Goal: Task Accomplishment & Management: Manage account settings

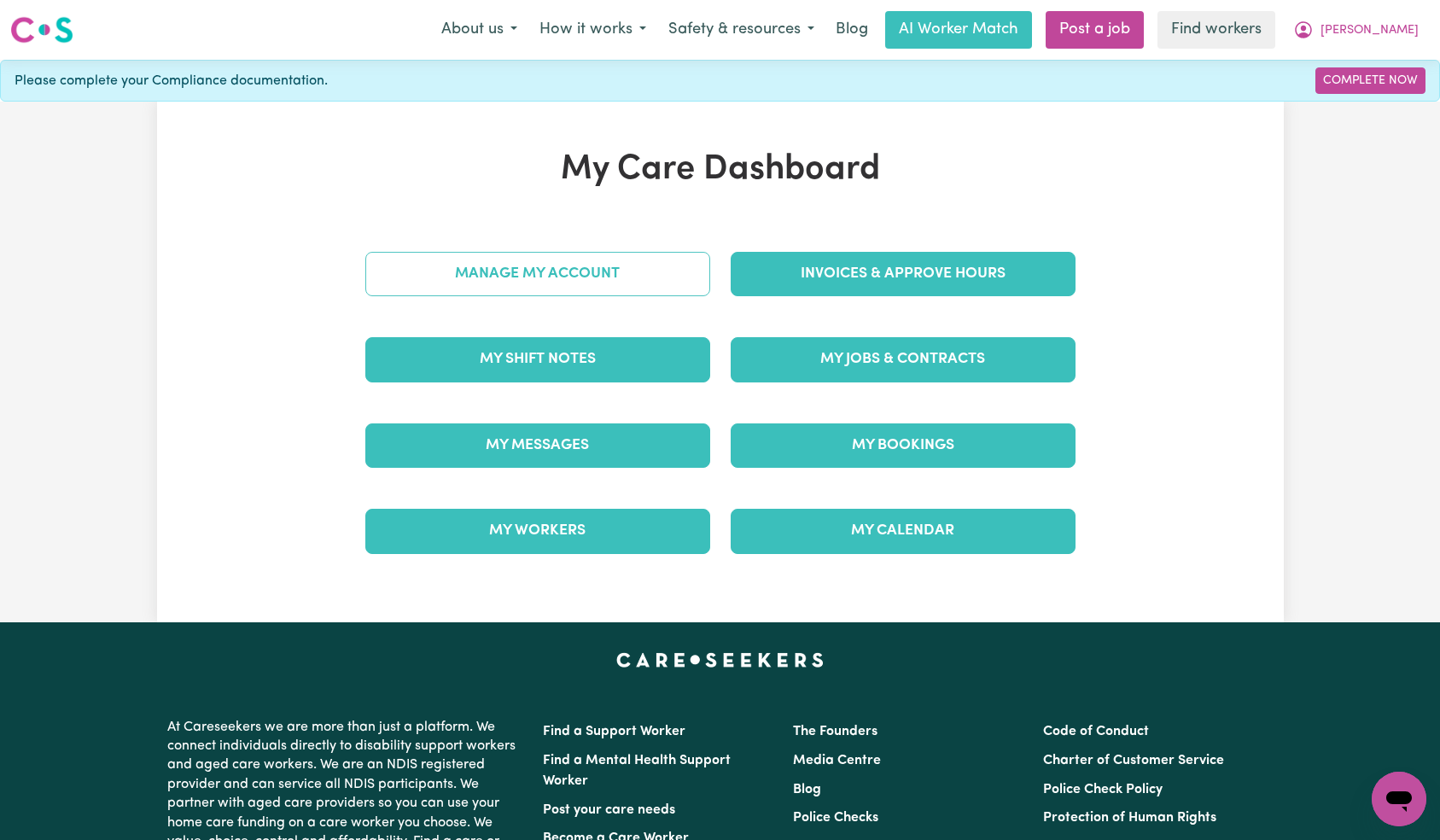
click at [587, 275] on link "Manage My Account" at bounding box center [537, 274] width 345 height 45
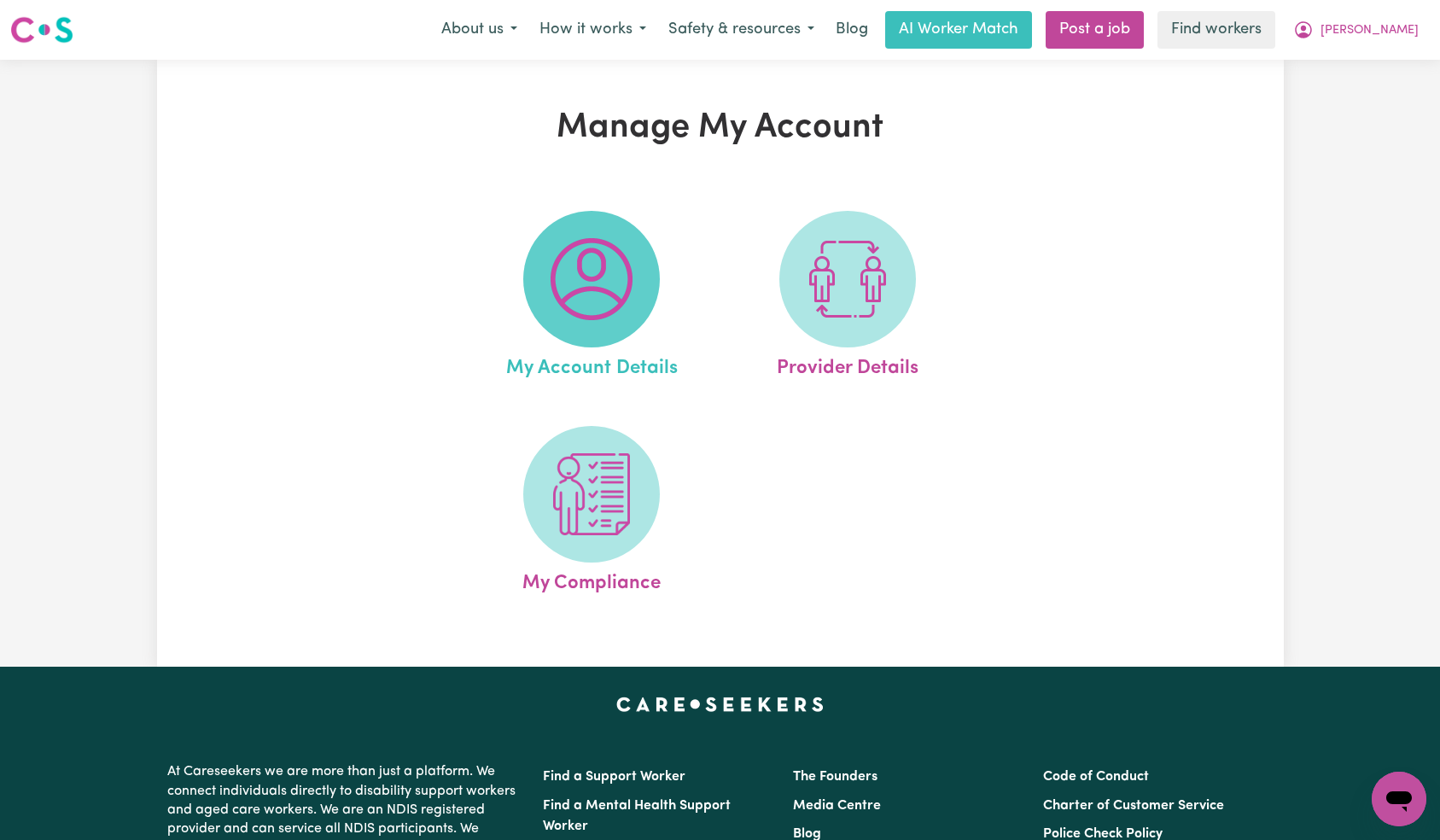
click at [585, 314] on img at bounding box center [591, 278] width 82 height 82
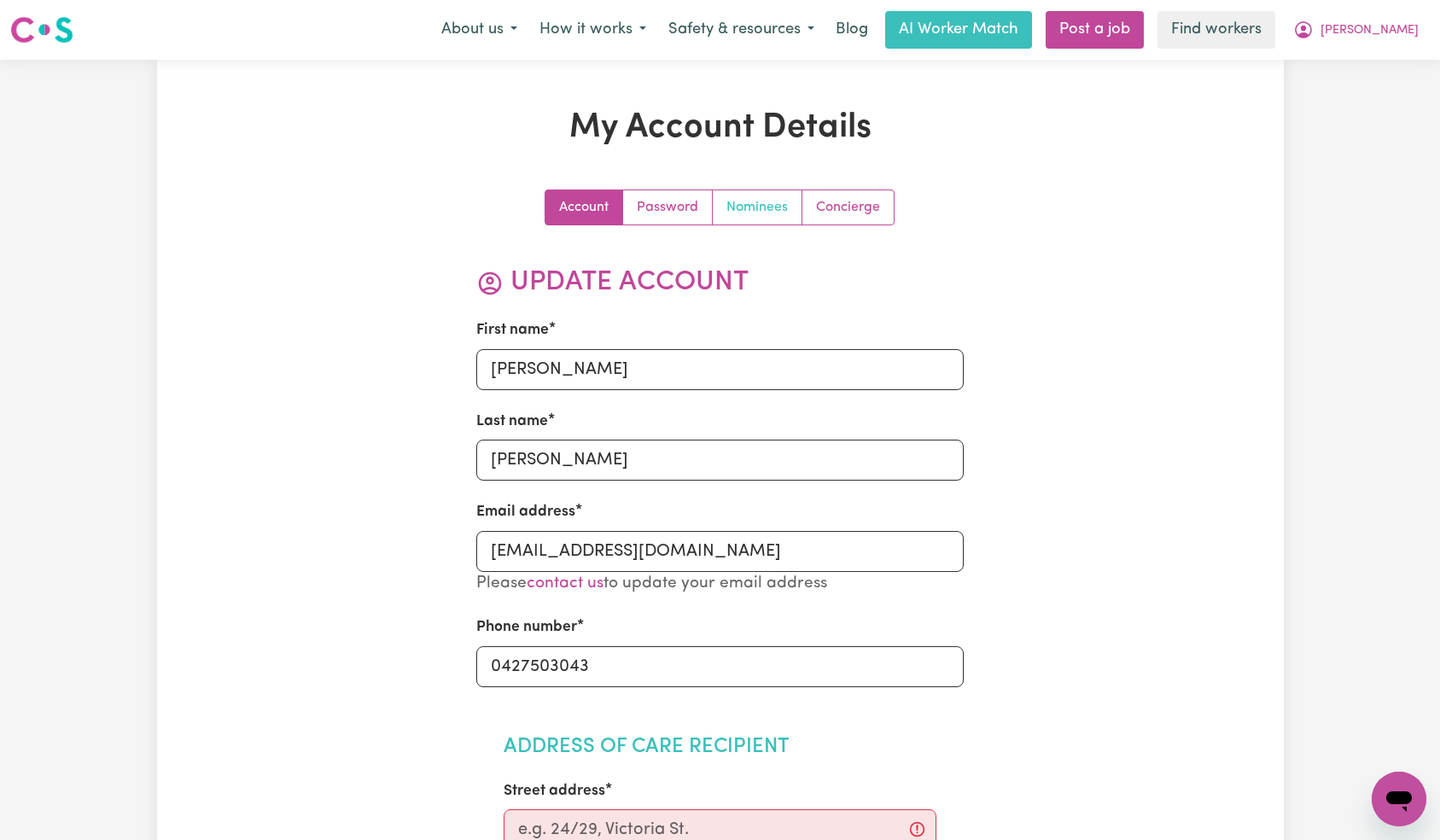
click at [732, 206] on link "Nominees" at bounding box center [758, 207] width 90 height 34
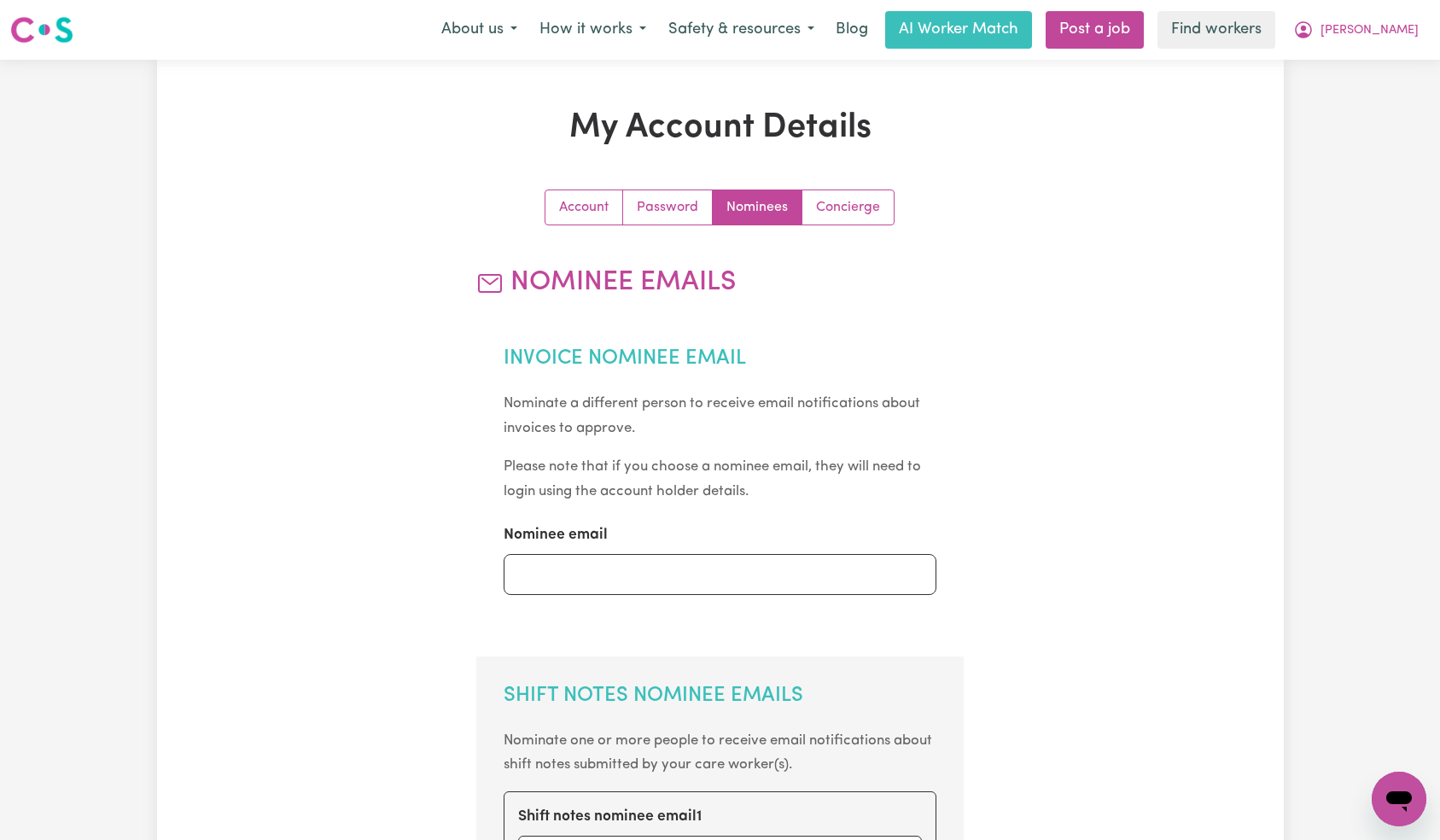
scroll to position [745, 0]
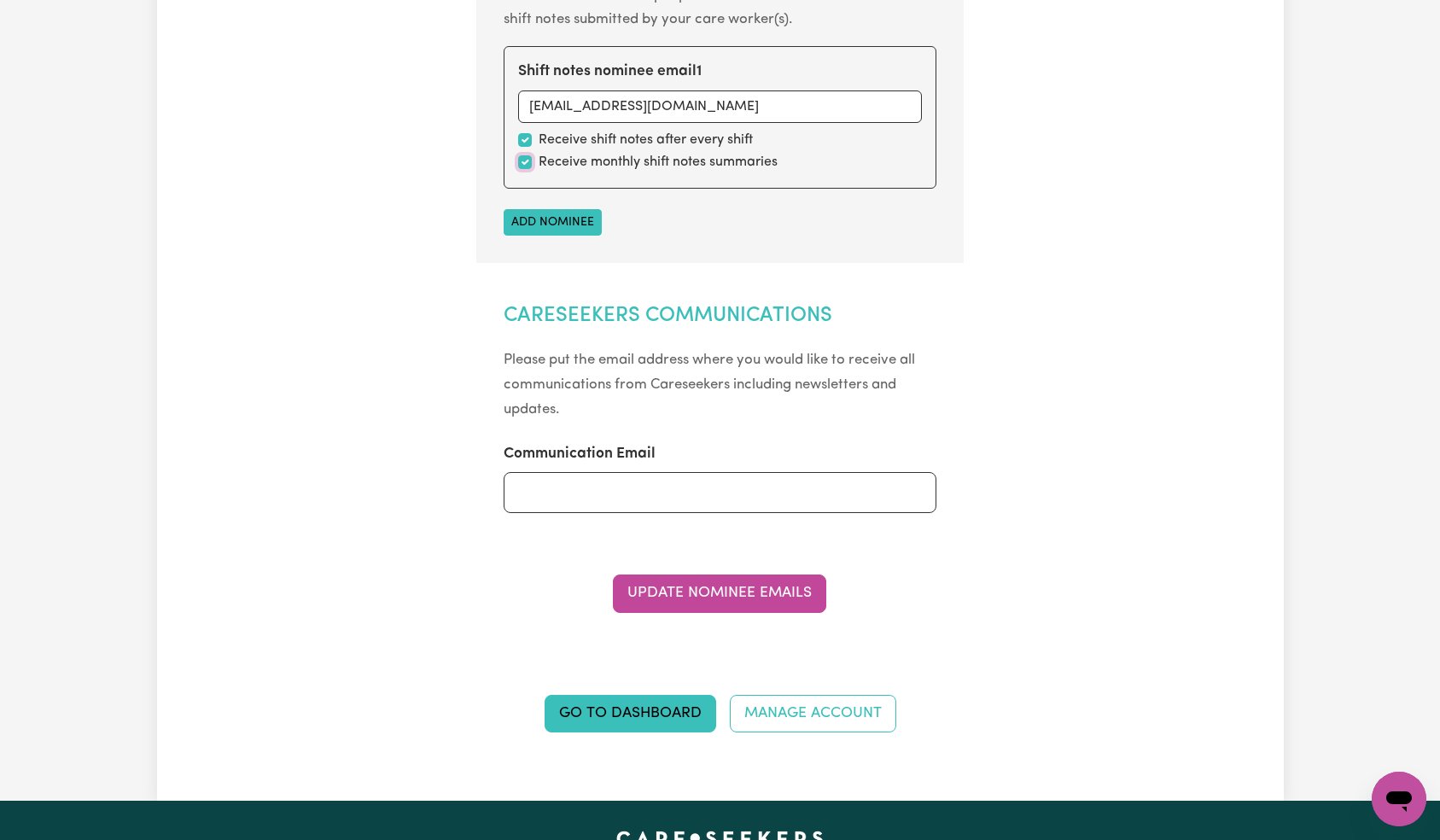
click at [529, 161] on input "checkbox" at bounding box center [525, 162] width 14 height 14
checkbox input "false"
click at [738, 584] on button "Update Nominee Emails" at bounding box center [719, 592] width 213 height 38
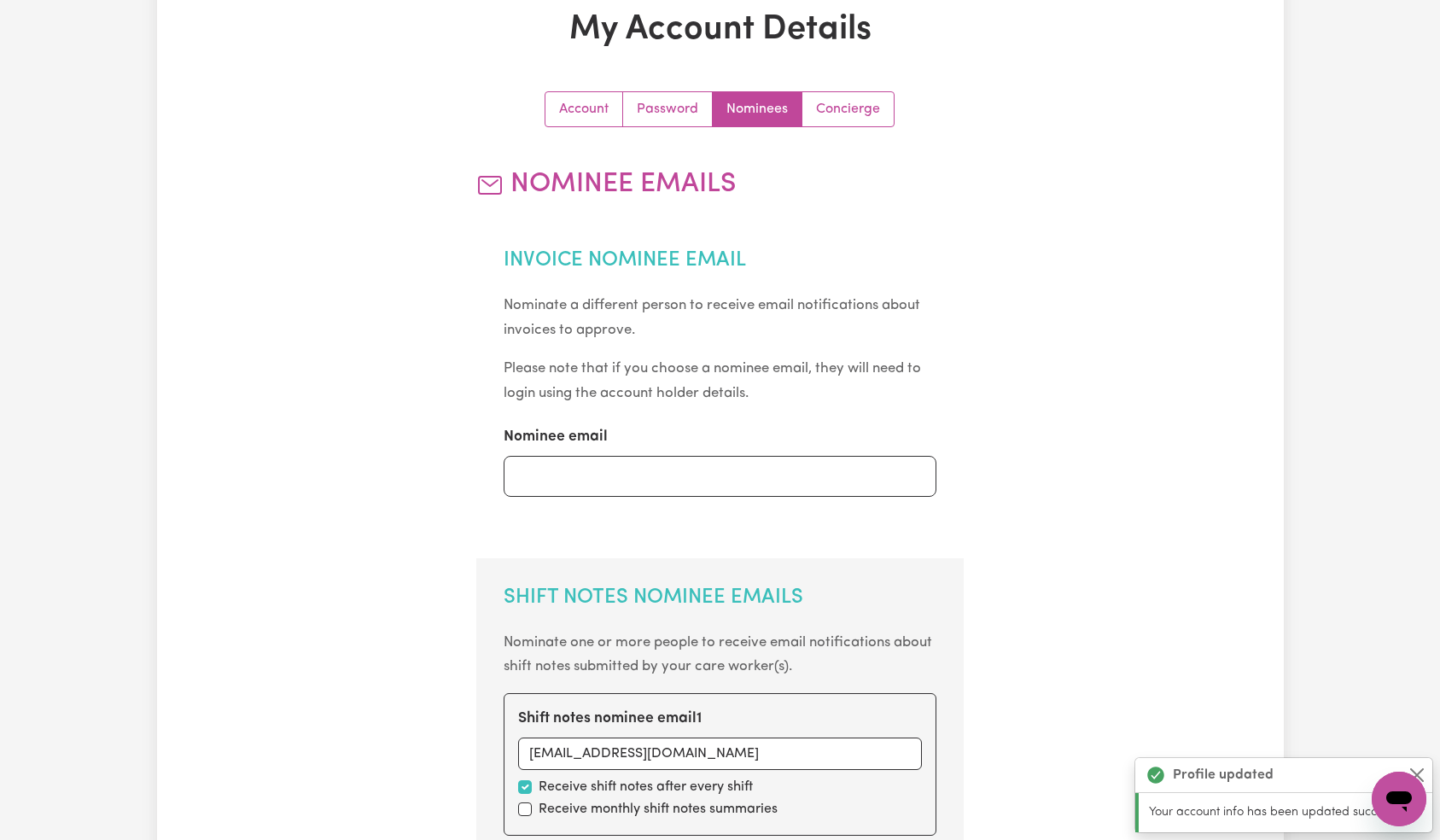
scroll to position [65, 0]
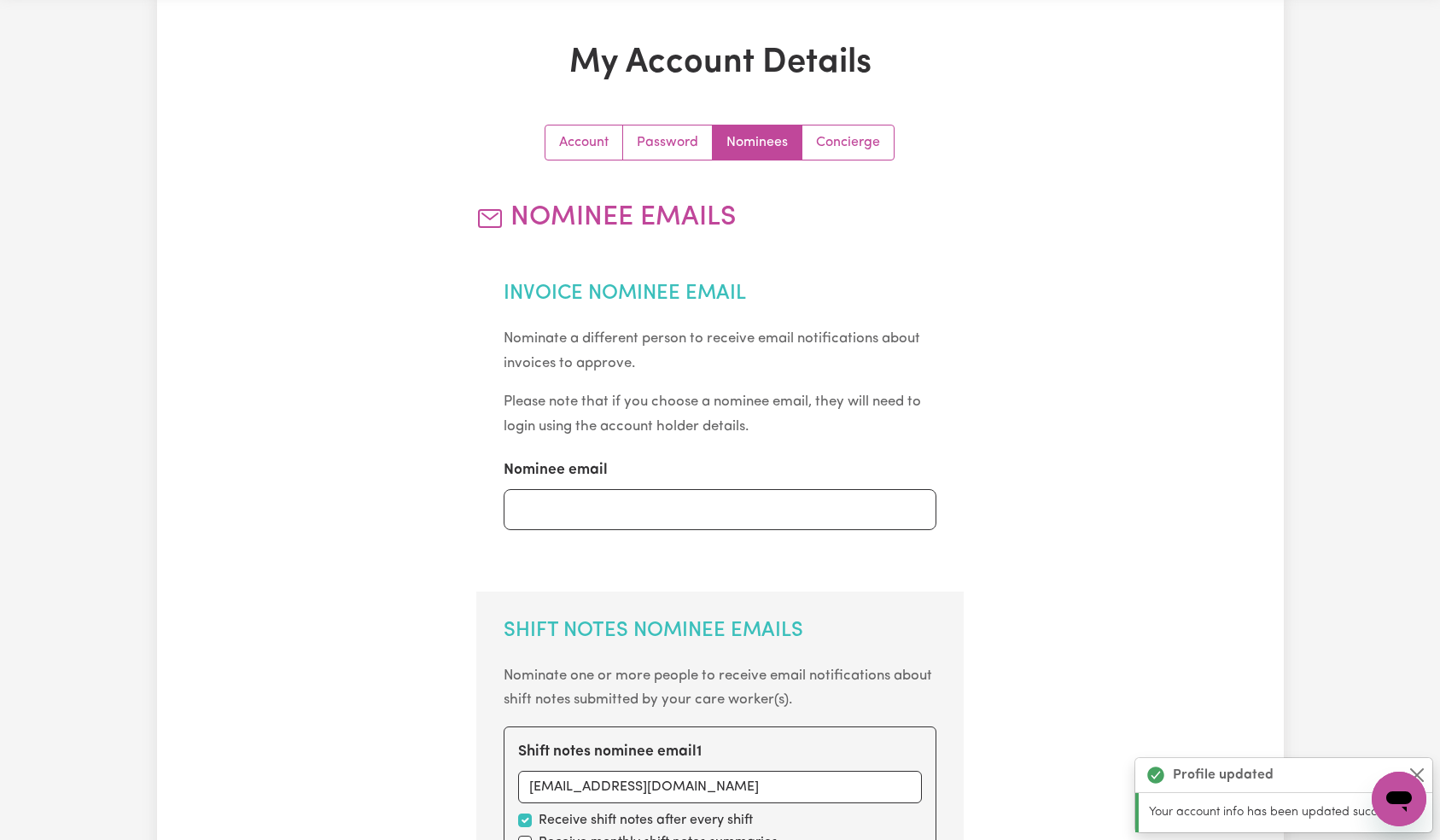
click at [1393, 32] on div "My Account Details Account Password Nominees Concierge Nominee Emails Invoice N…" at bounding box center [720, 737] width 1440 height 1486
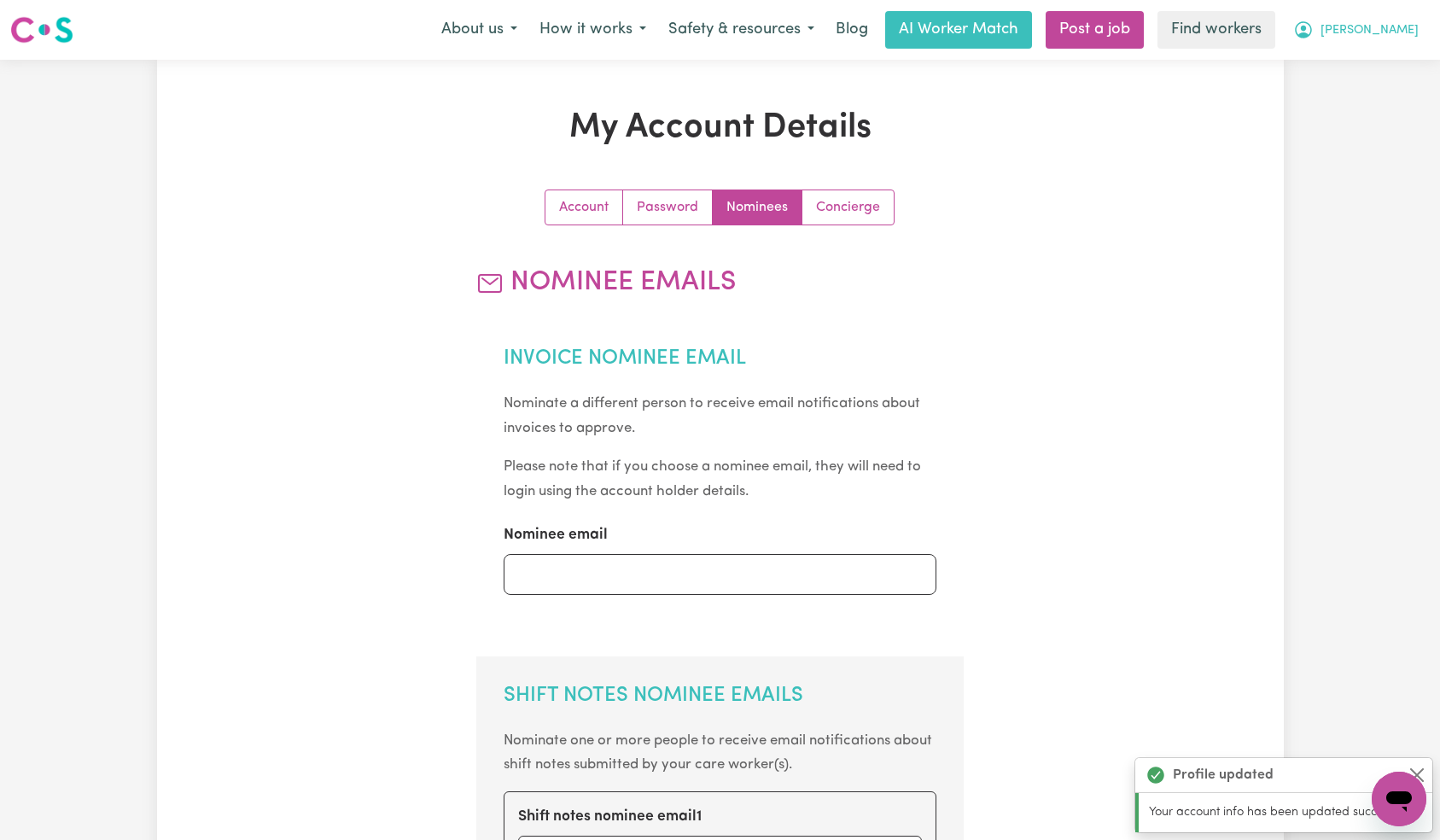
click at [1398, 32] on span "[PERSON_NAME]" at bounding box center [1370, 30] width 98 height 18
click at [1384, 95] on link "Logout" at bounding box center [1362, 97] width 135 height 32
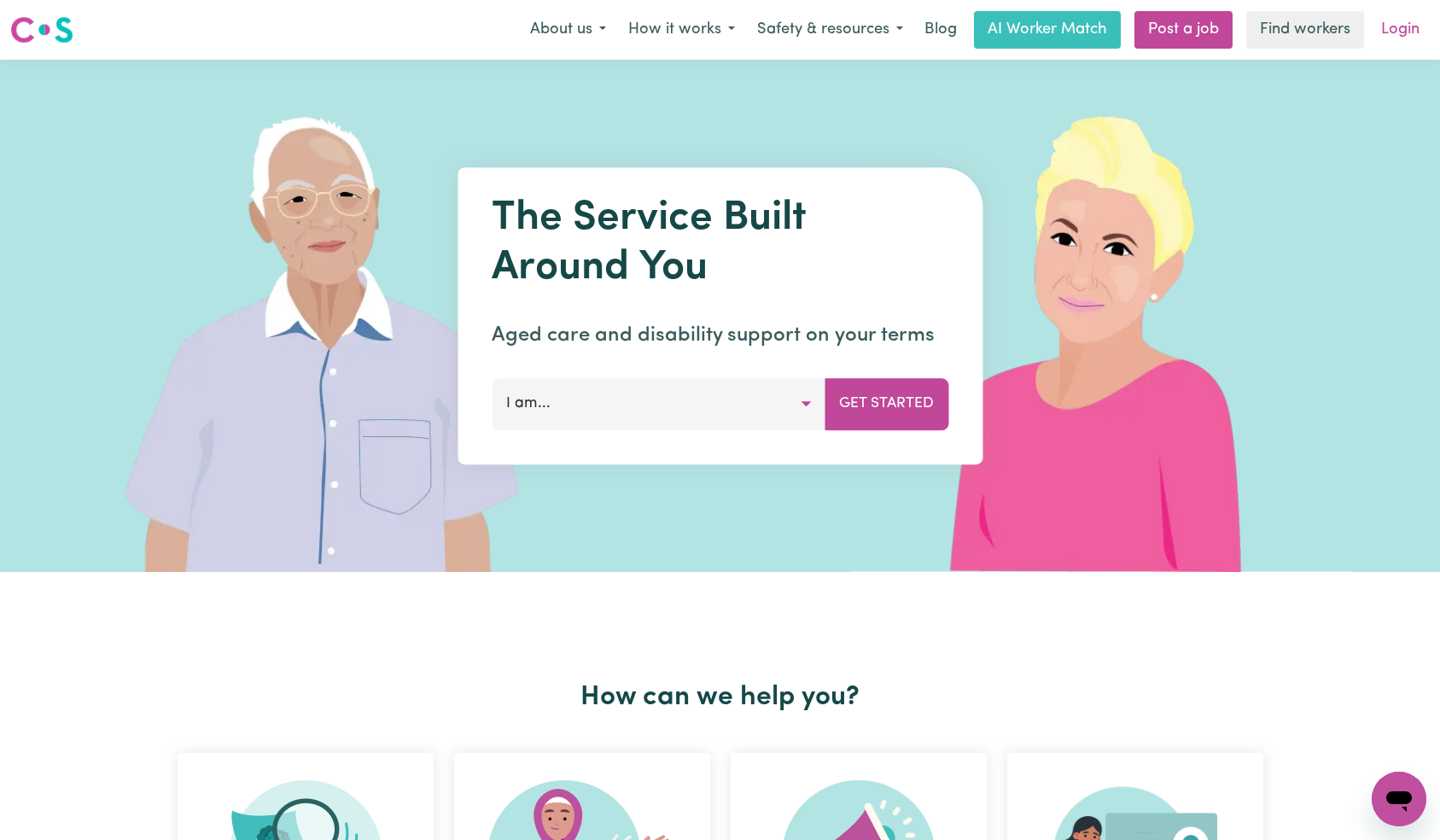
click at [1393, 17] on link "Login" at bounding box center [1400, 30] width 59 height 38
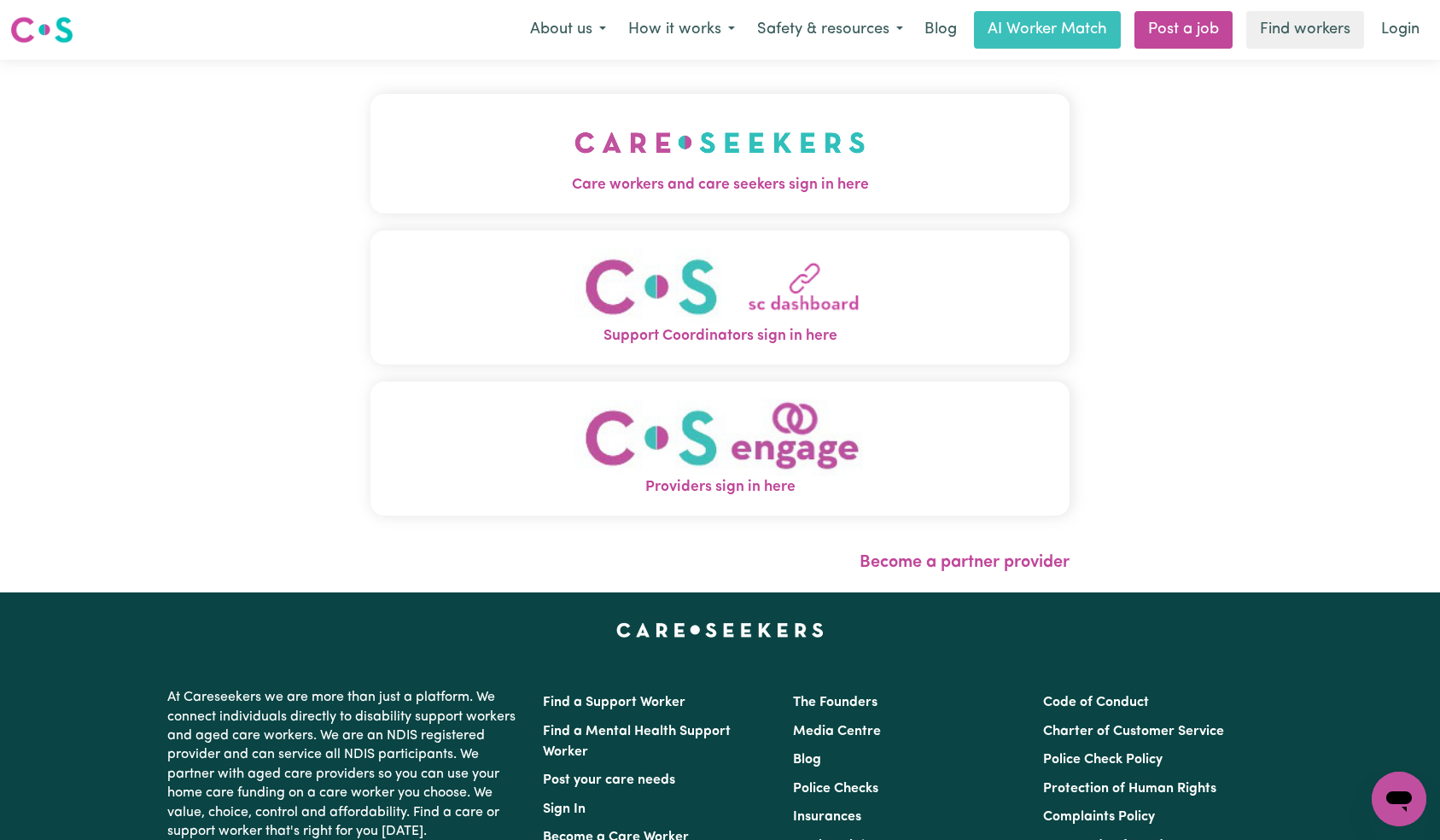
click at [574, 141] on img "Care workers and care seekers sign in here" at bounding box center [720, 142] width 292 height 63
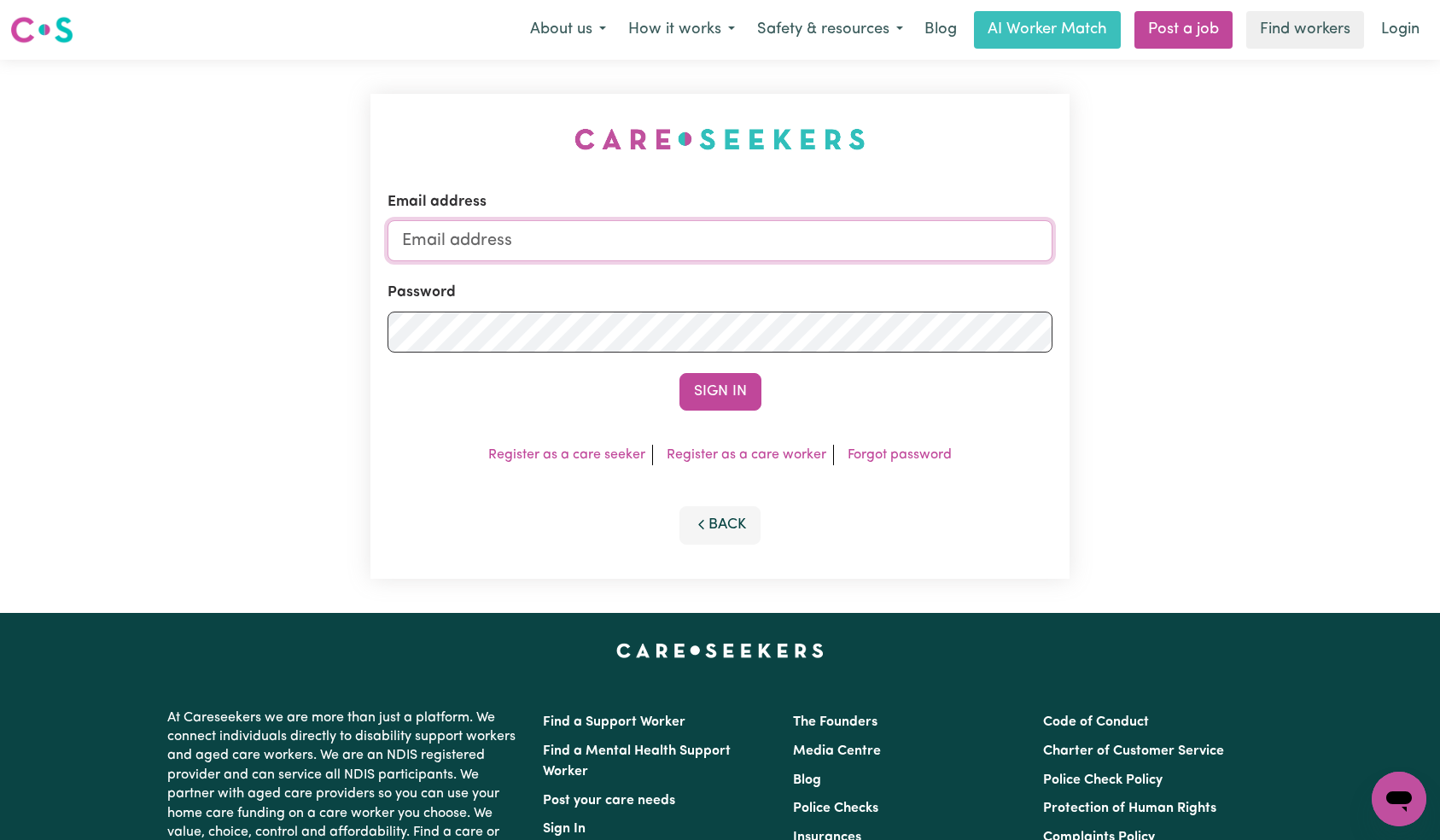
click at [774, 257] on input "Email address" at bounding box center [720, 241] width 666 height 41
paste input "[EMAIL_ADDRESS][DOMAIN_NAME]"
type input "[EMAIL_ADDRESS][DOMAIN_NAME]"
click at [734, 414] on div "Email address [EMAIL_ADDRESS][DOMAIN_NAME] Password Sign In Register as a care …" at bounding box center [720, 336] width 700 height 485
click at [736, 406] on button "Sign In" at bounding box center [720, 391] width 82 height 38
